Goal: Transaction & Acquisition: Purchase product/service

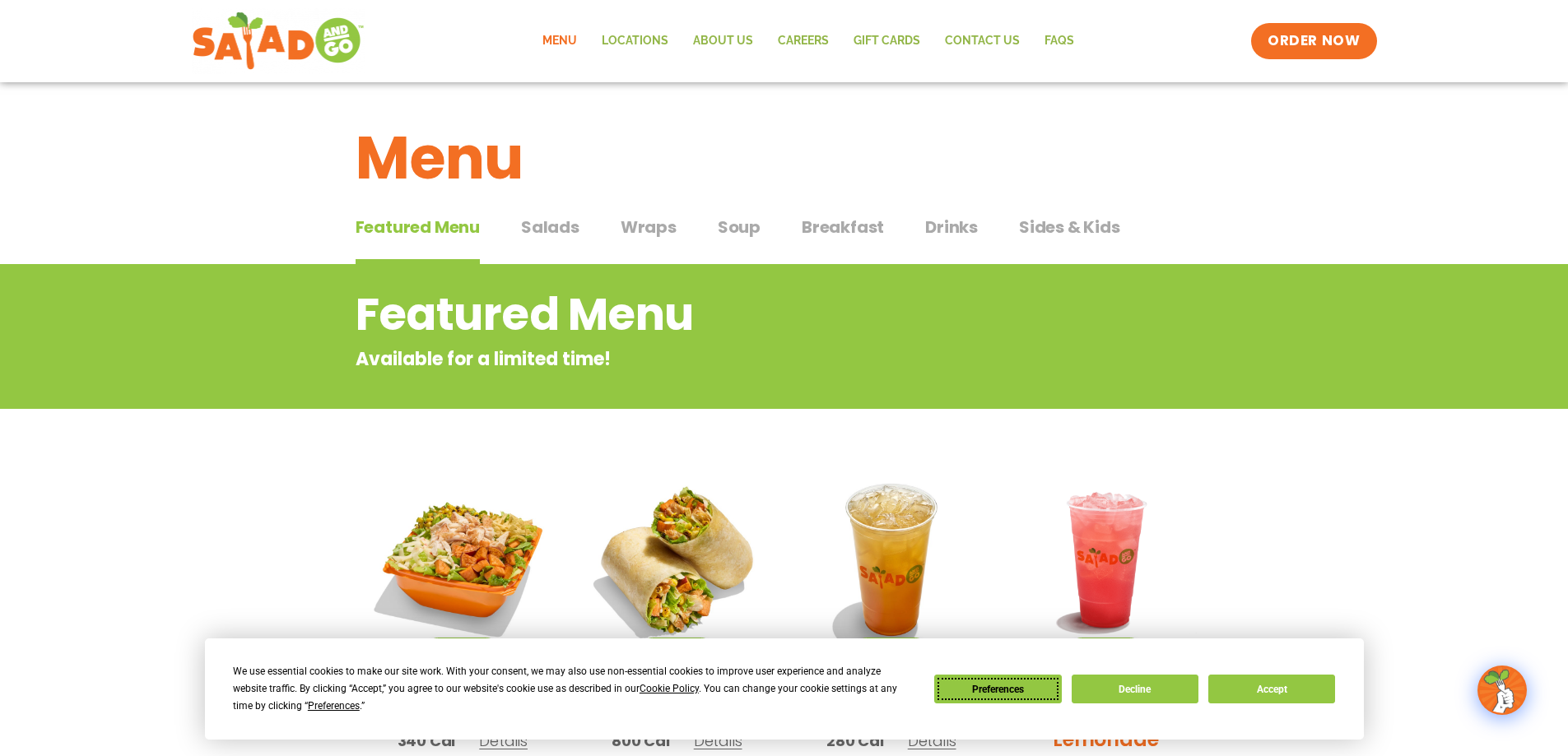
click at [1006, 684] on button "Preferences" at bounding box center [998, 688] width 126 height 29
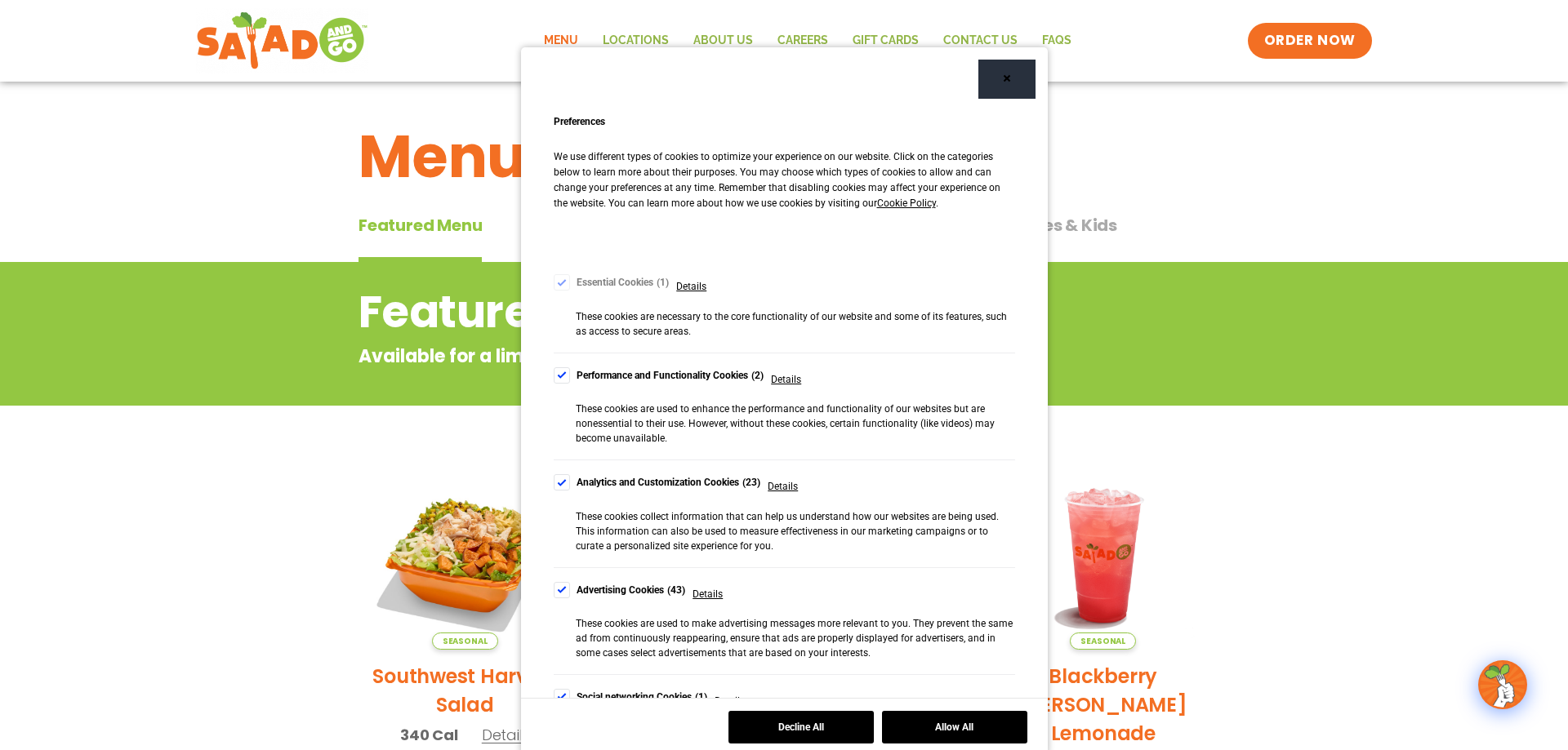
click at [554, 588] on div "Cookie Consent Preferences" at bounding box center [562, 591] width 17 height 17
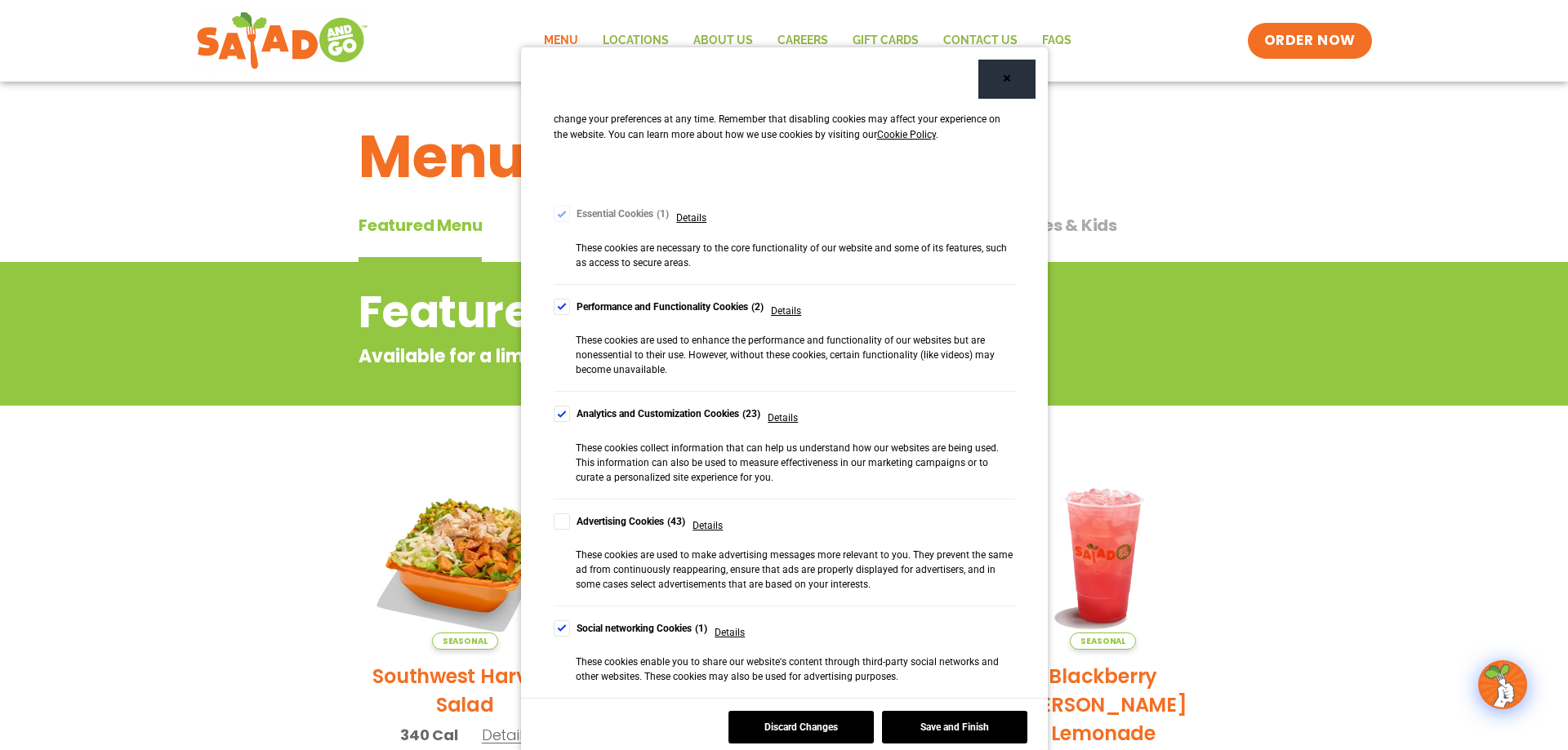
scroll to position [161, 0]
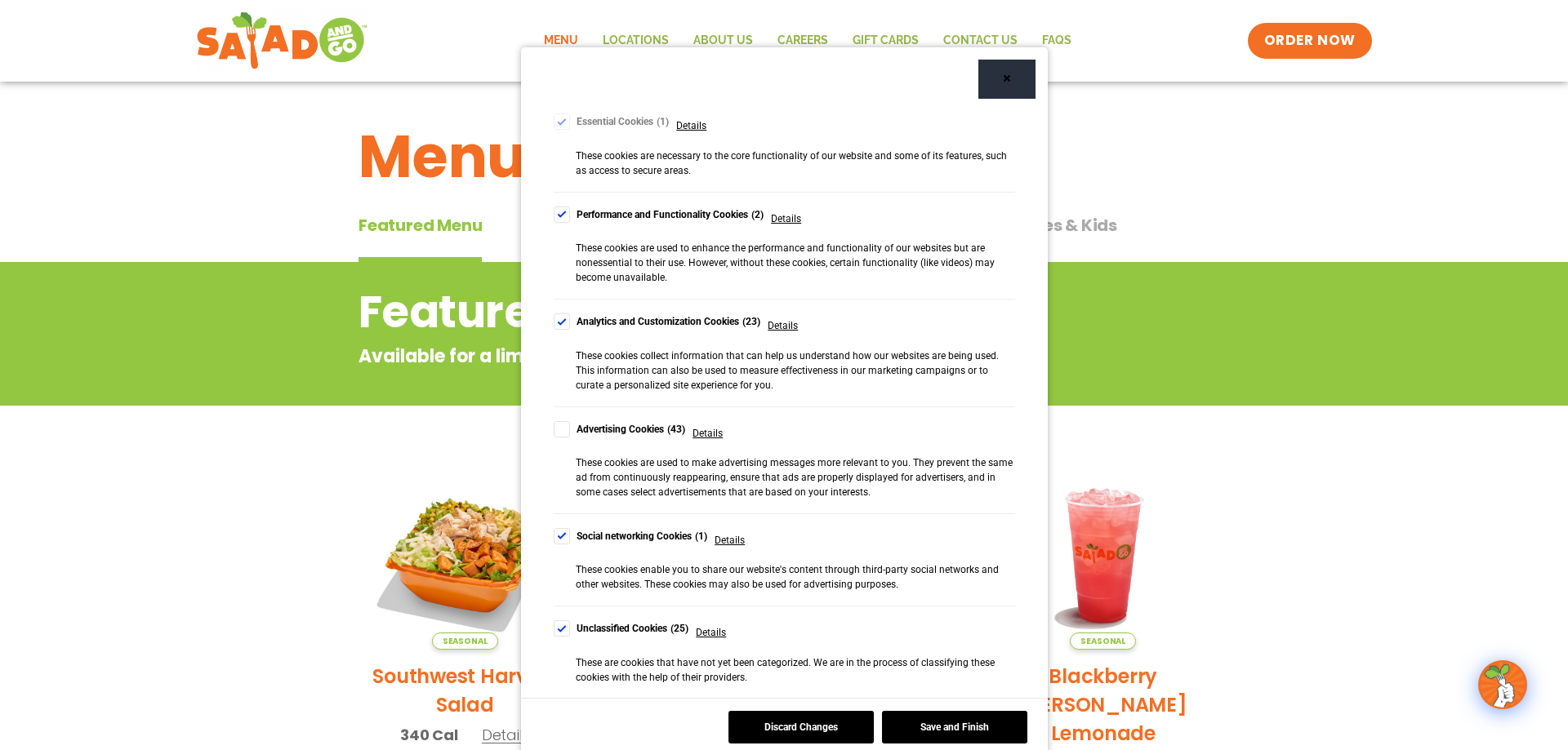
click at [555, 537] on div "Cookie Consent Preferences" at bounding box center [562, 536] width 17 height 17
click at [555, 633] on div "Cookie Consent Preferences" at bounding box center [562, 628] width 17 height 17
click at [948, 727] on button "Save and Finish" at bounding box center [955, 727] width 146 height 32
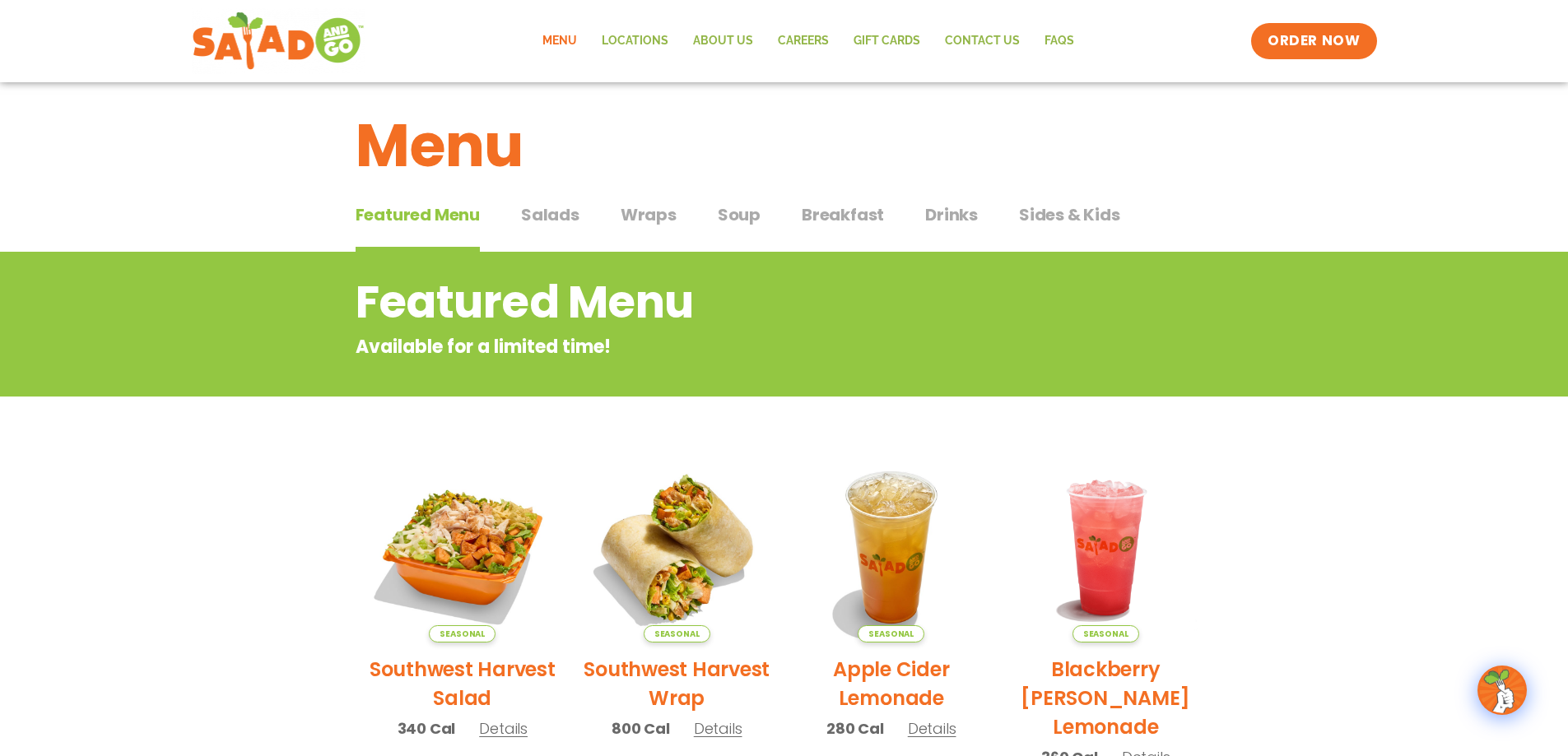
scroll to position [0, 0]
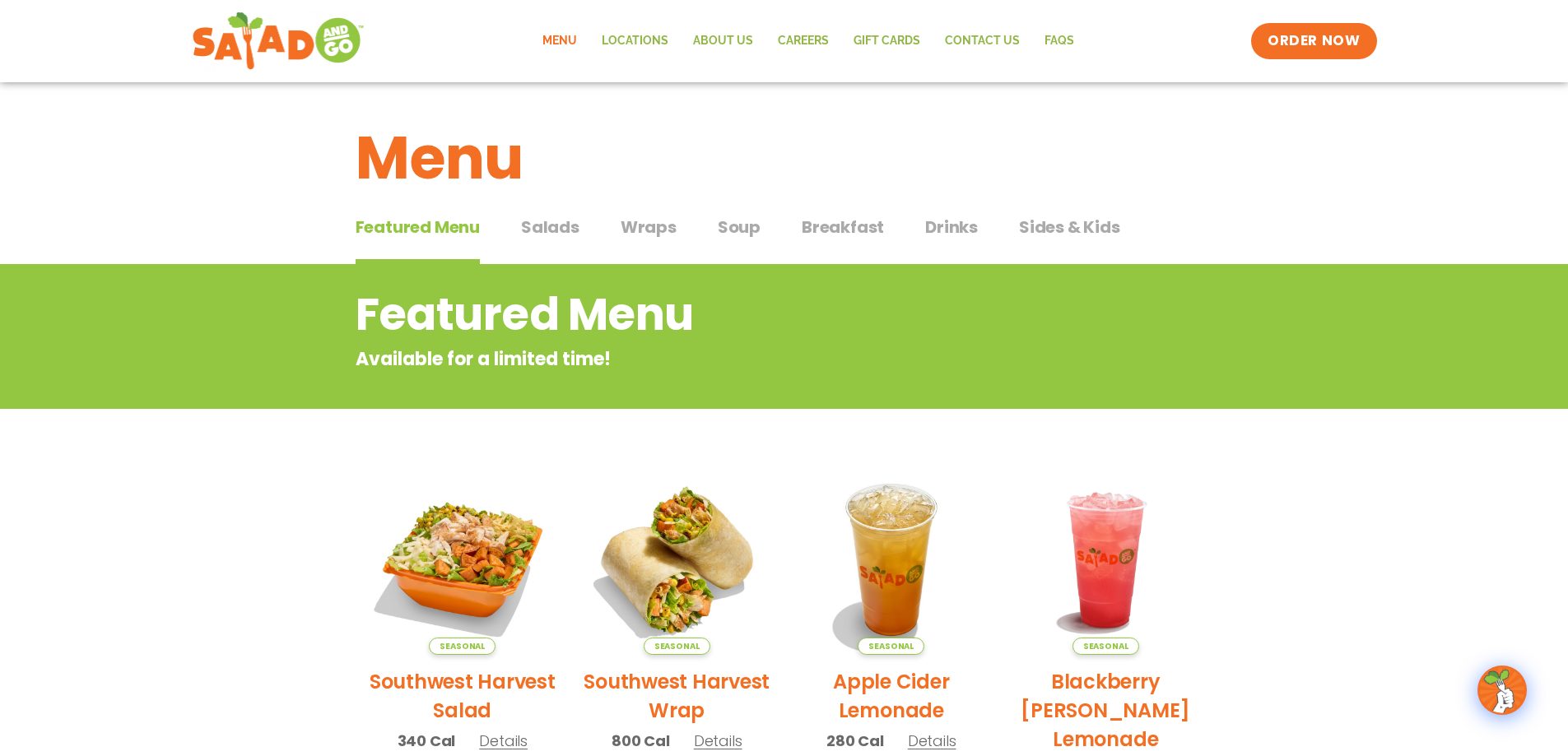
click at [537, 226] on span "Salads" at bounding box center [550, 227] width 59 height 25
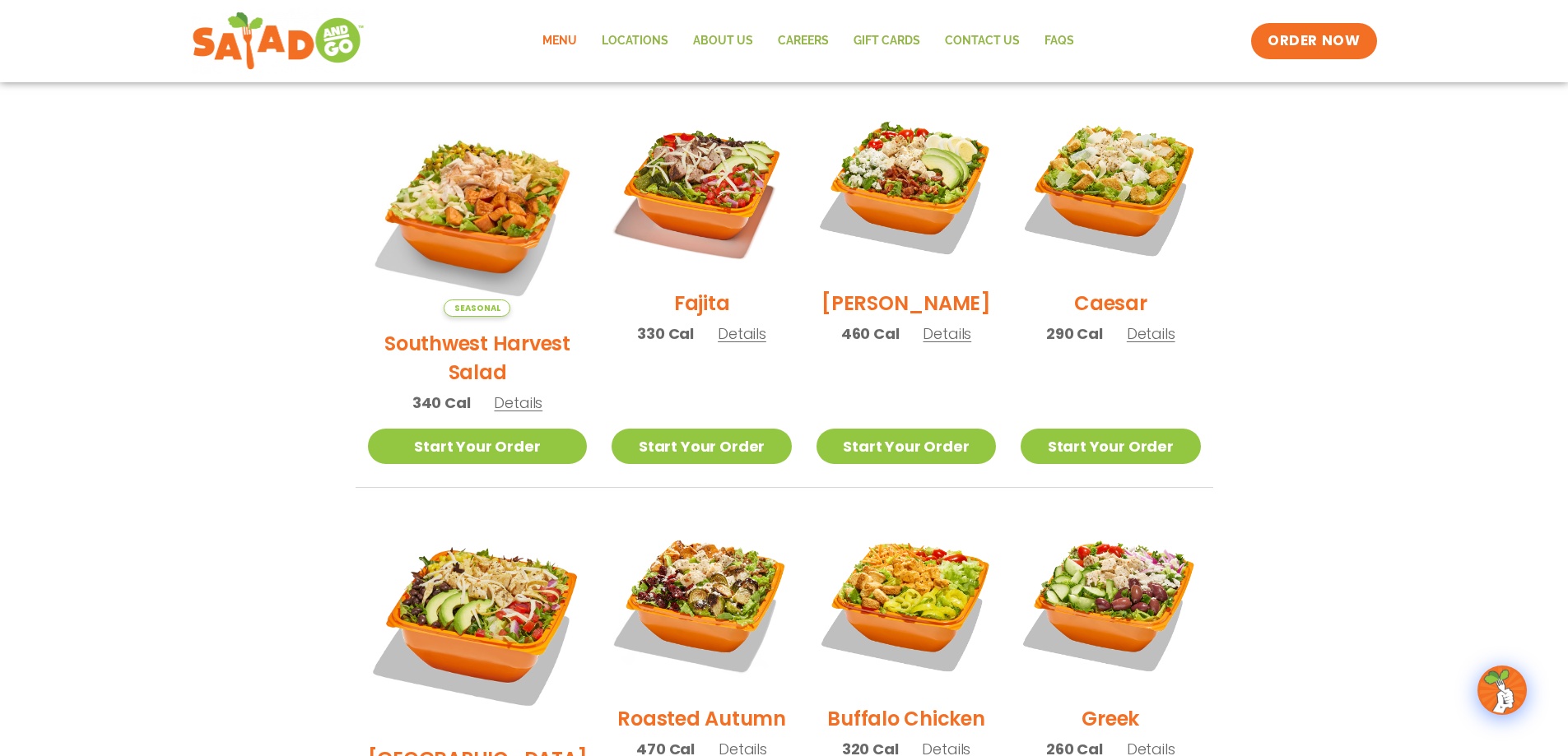
scroll to position [405, 0]
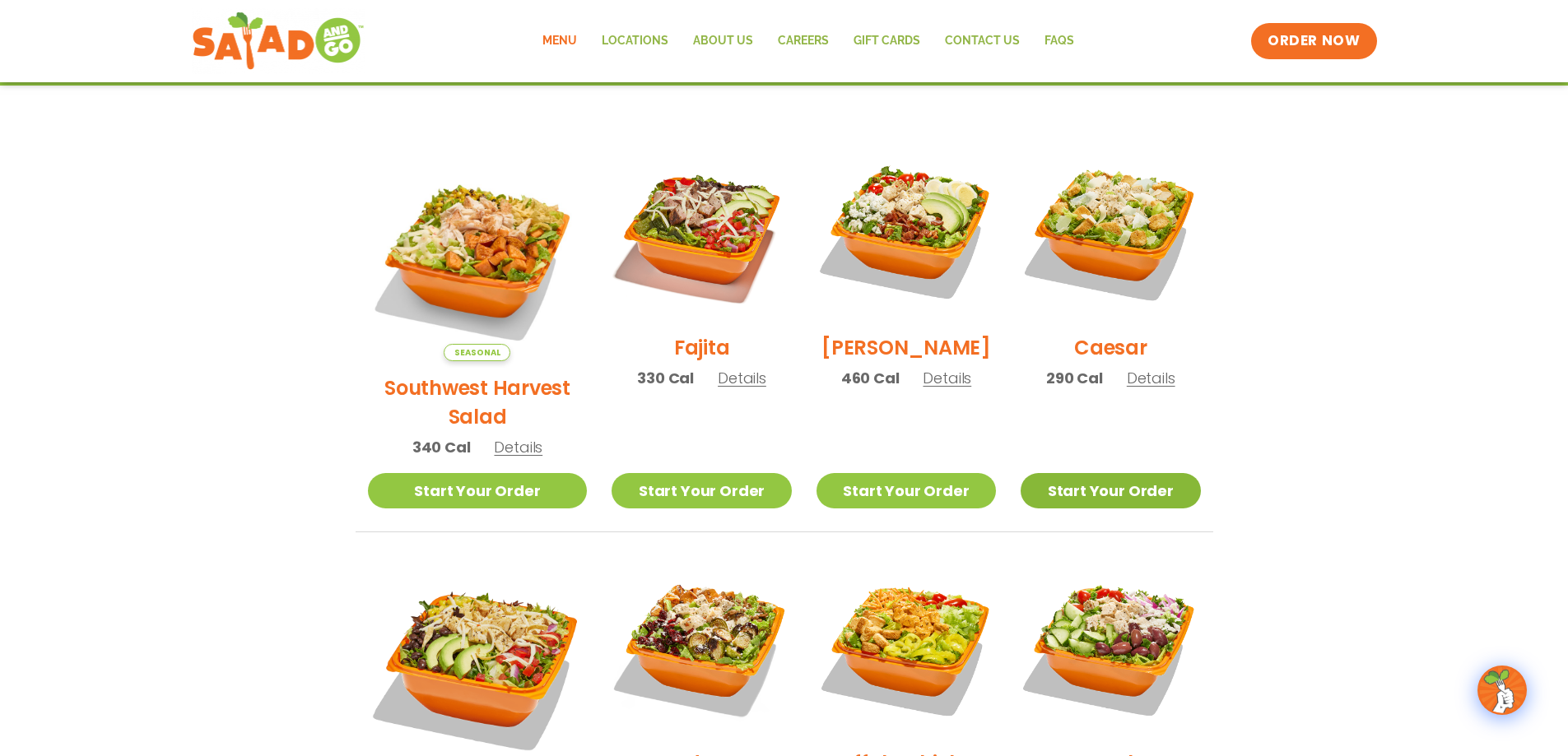
click at [1115, 473] on link "Start Your Order" at bounding box center [1110, 490] width 179 height 35
